Goal: Transaction & Acquisition: Purchase product/service

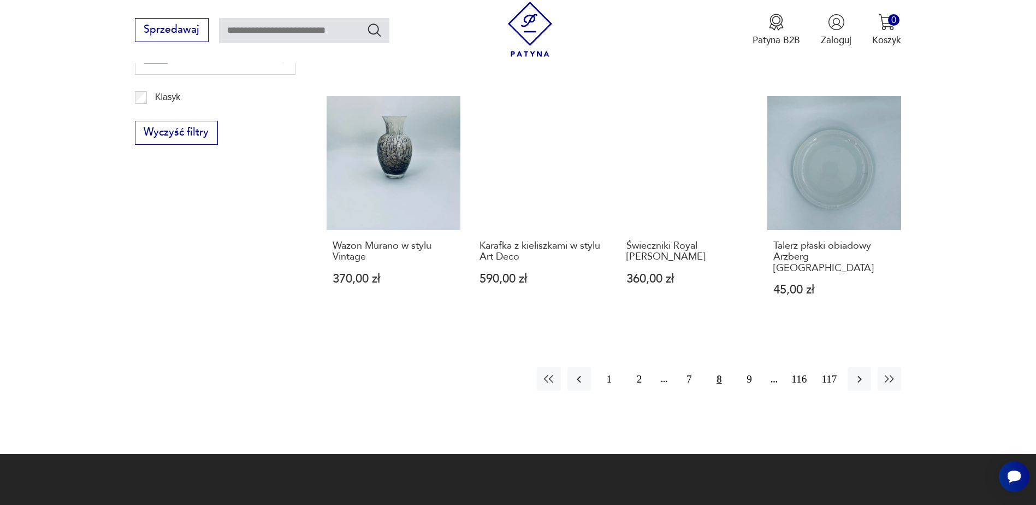
scroll to position [939, 0]
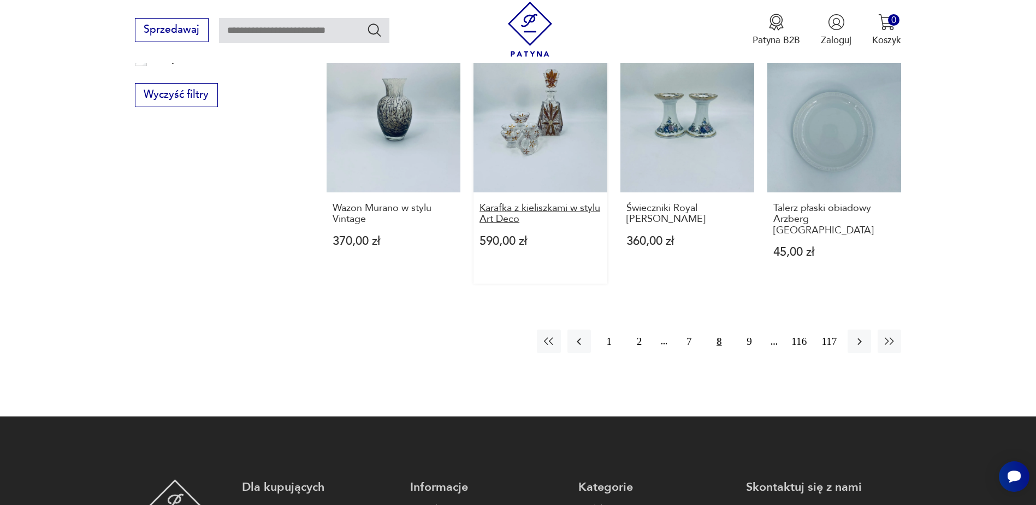
click at [549, 204] on h3 "Karafka z kieliszkami w stylu Art Deco" at bounding box center [540, 214] width 122 height 22
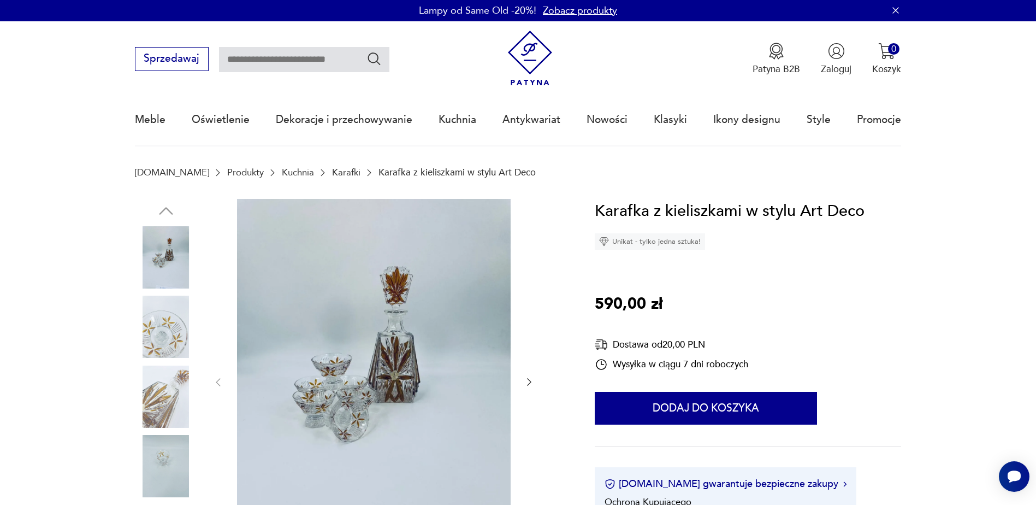
scroll to position [273, 0]
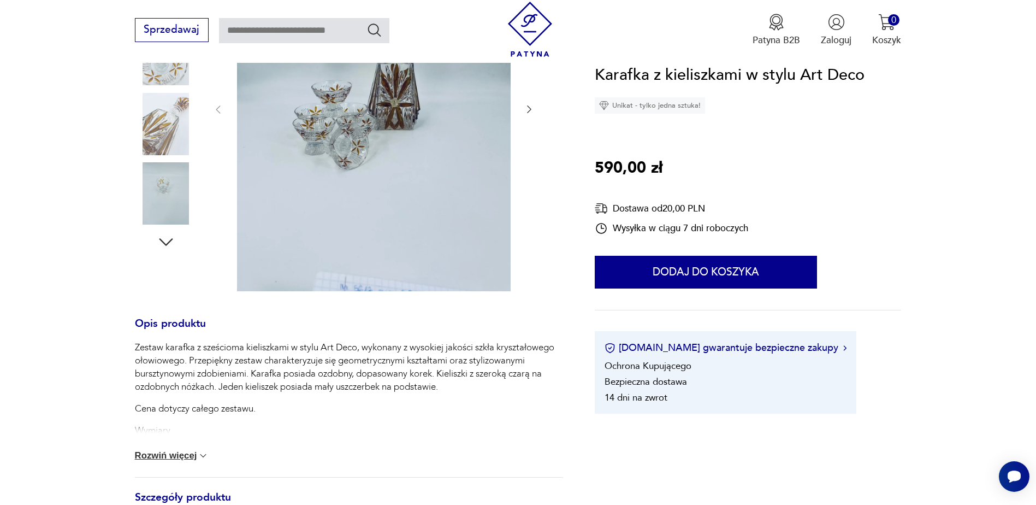
click at [153, 72] on img at bounding box center [166, 54] width 62 height 62
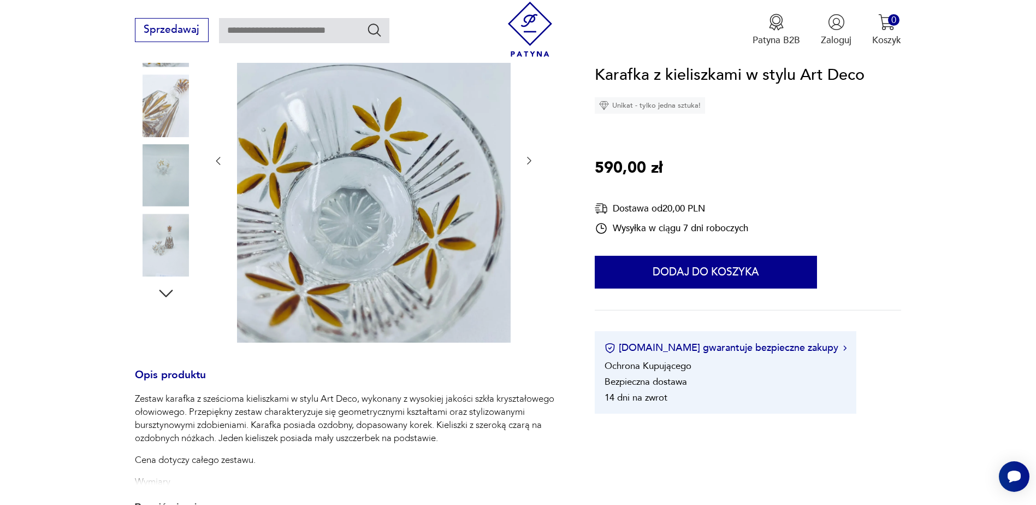
scroll to position [164, 0]
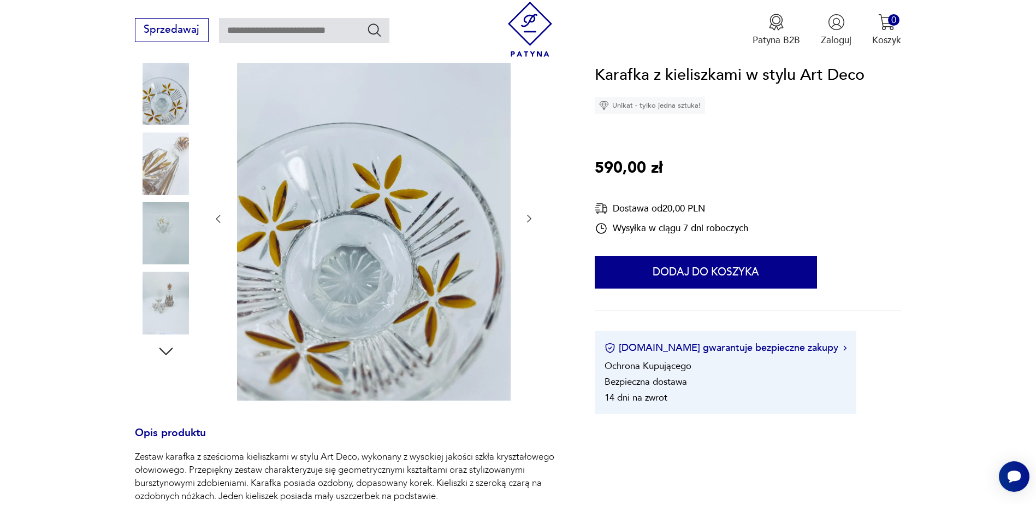
click at [169, 152] on img at bounding box center [166, 163] width 62 height 62
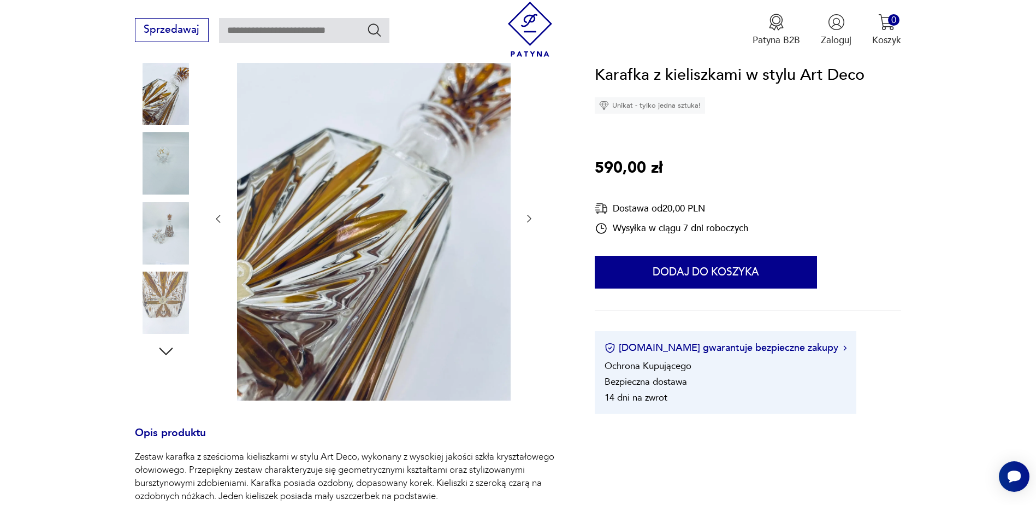
click at [177, 179] on img at bounding box center [166, 163] width 62 height 62
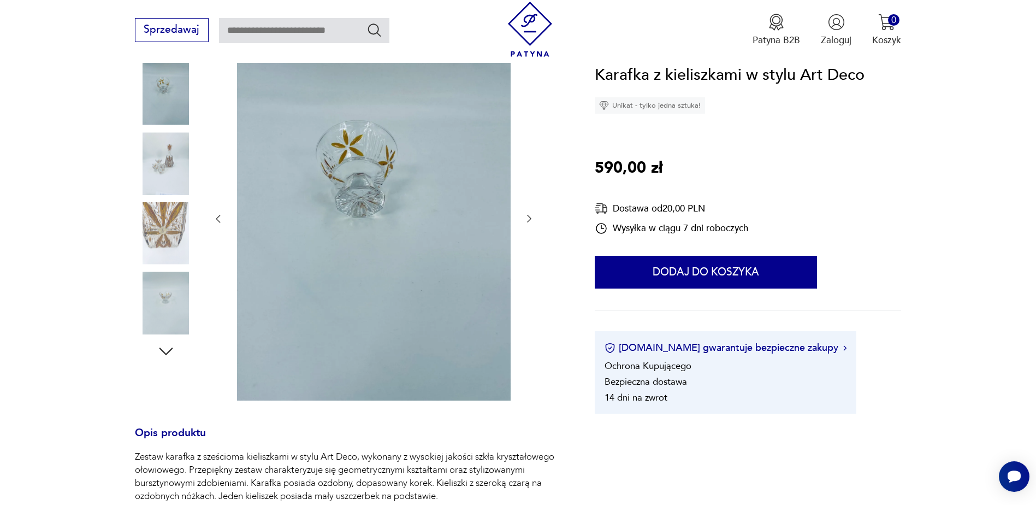
click at [175, 213] on img at bounding box center [166, 233] width 62 height 62
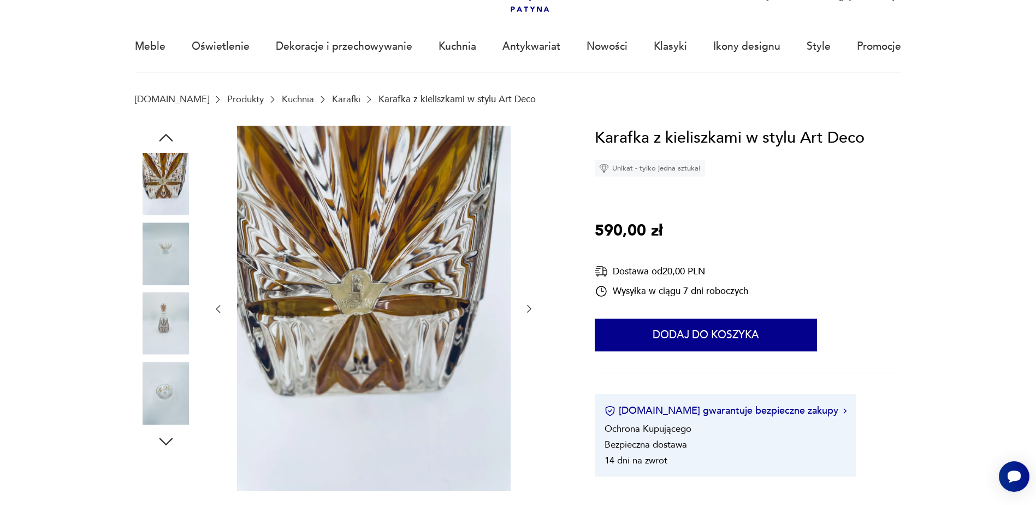
scroll to position [0, 0]
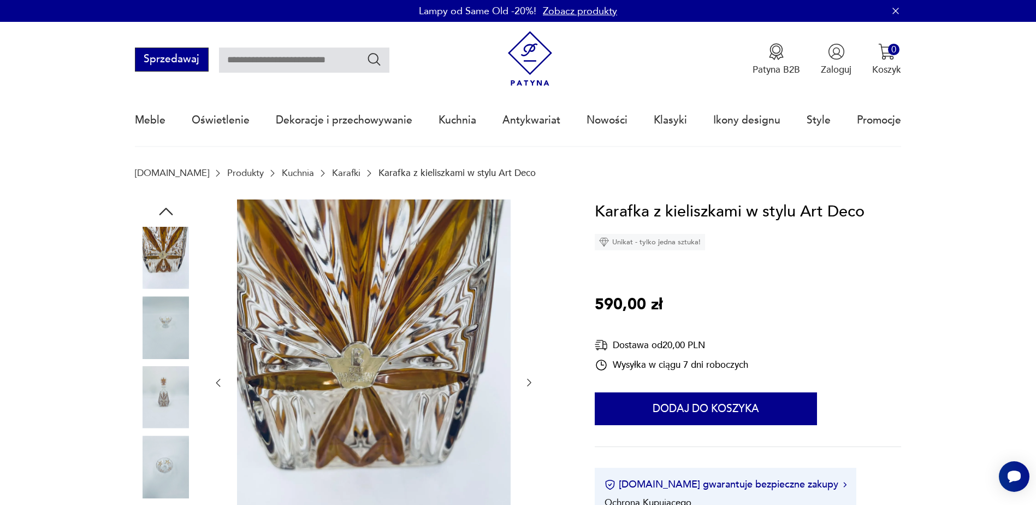
click at [197, 54] on button "Sprzedawaj" at bounding box center [172, 60] width 74 height 24
